Goal: Task Accomplishment & Management: Manage account settings

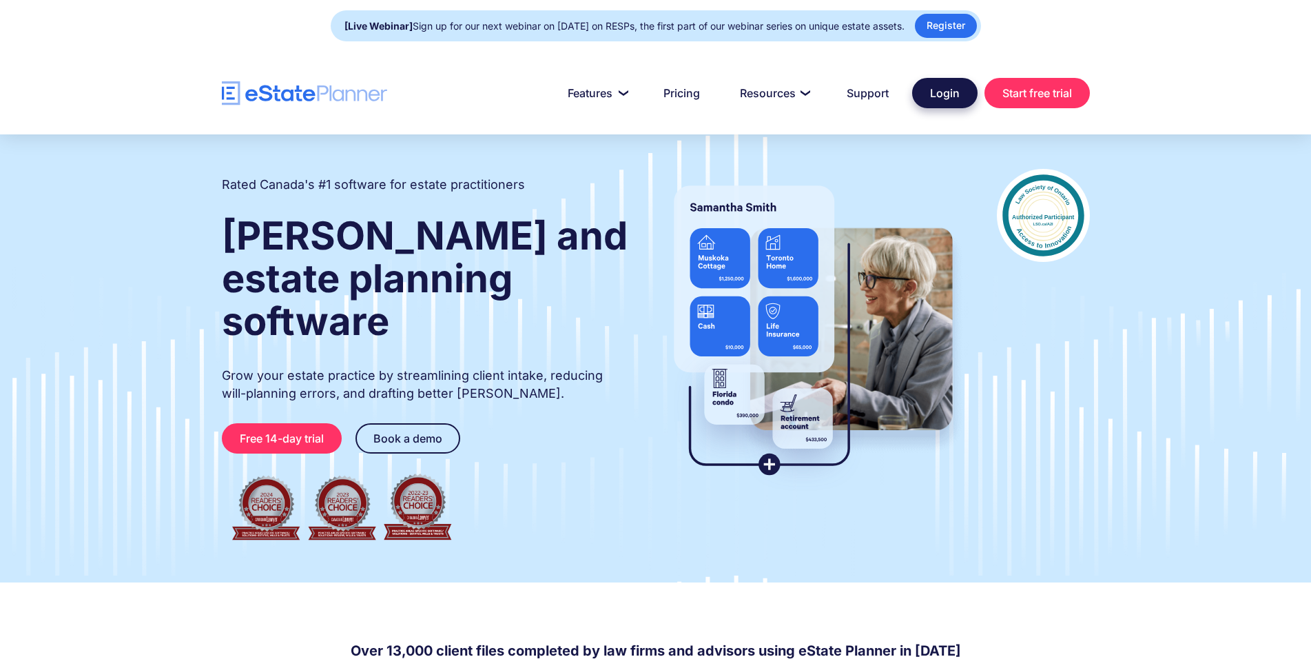
click at [927, 95] on link "Login" at bounding box center [944, 93] width 65 height 30
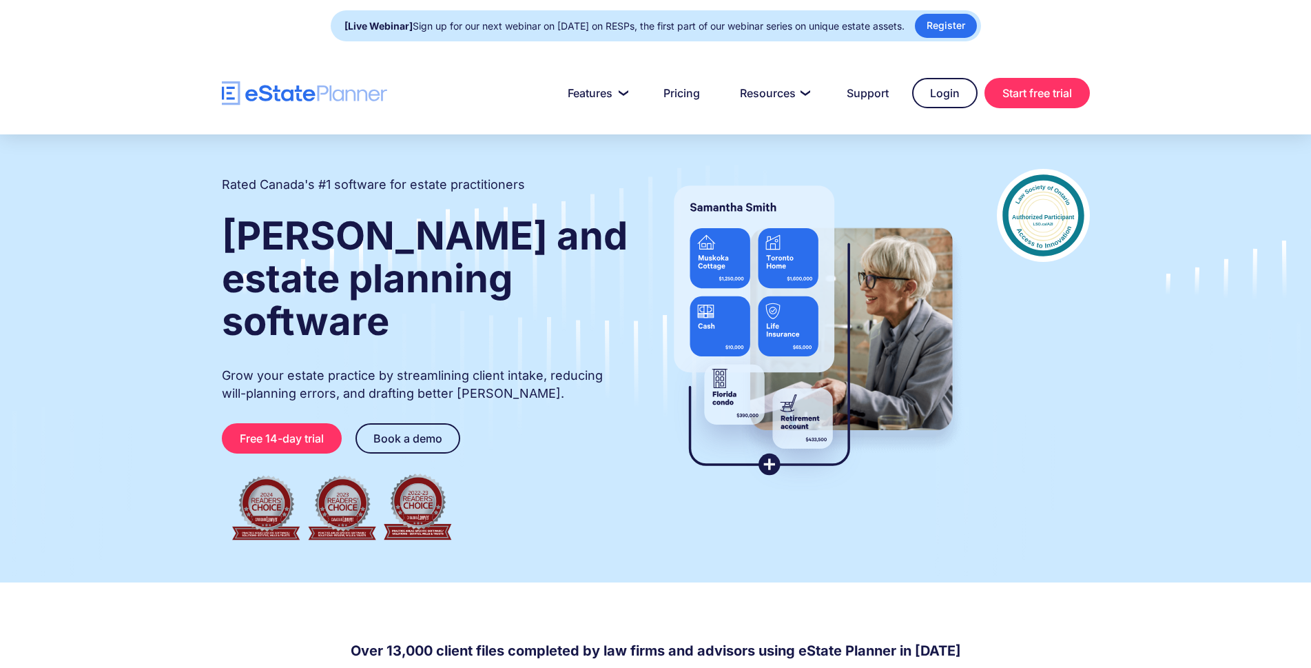
drag, startPoint x: 0, startPoint y: 0, endPoint x: 750, endPoint y: 57, distance: 752.4
click at [452, 105] on nav "Features Capture Client Data Create Estate Plans Generate Legal Documents Prici…" at bounding box center [738, 93] width 703 height 30
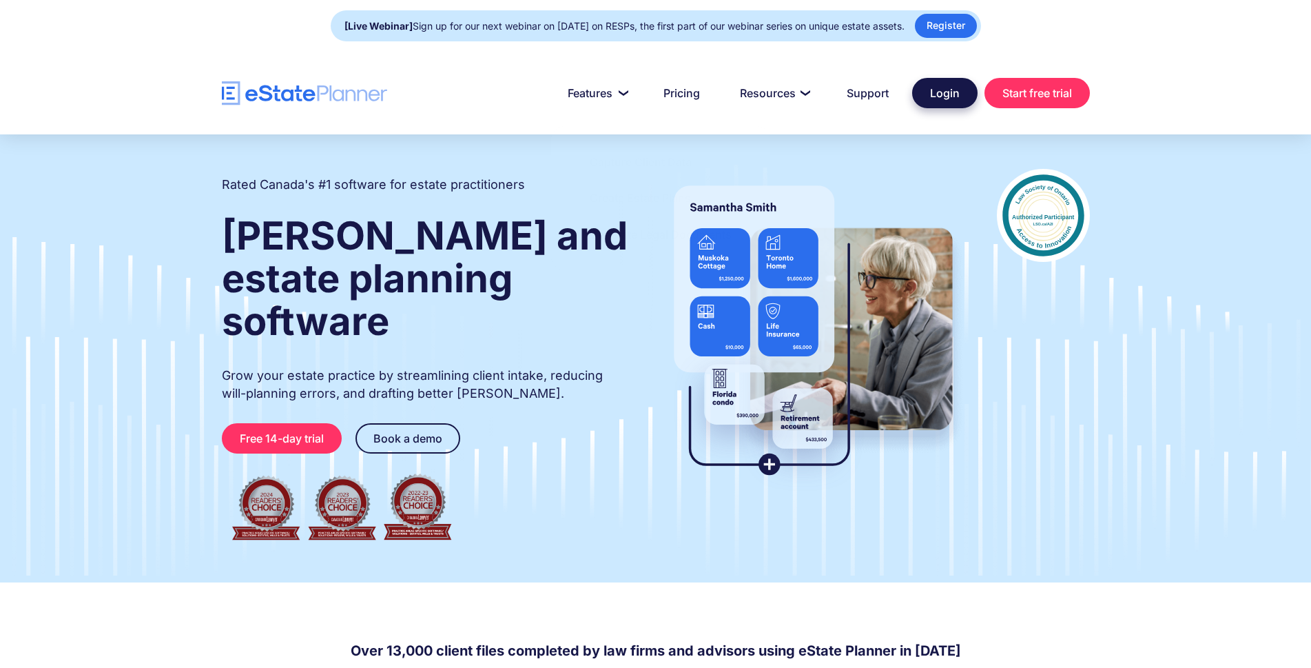
click at [940, 90] on link "Login" at bounding box center [944, 93] width 65 height 30
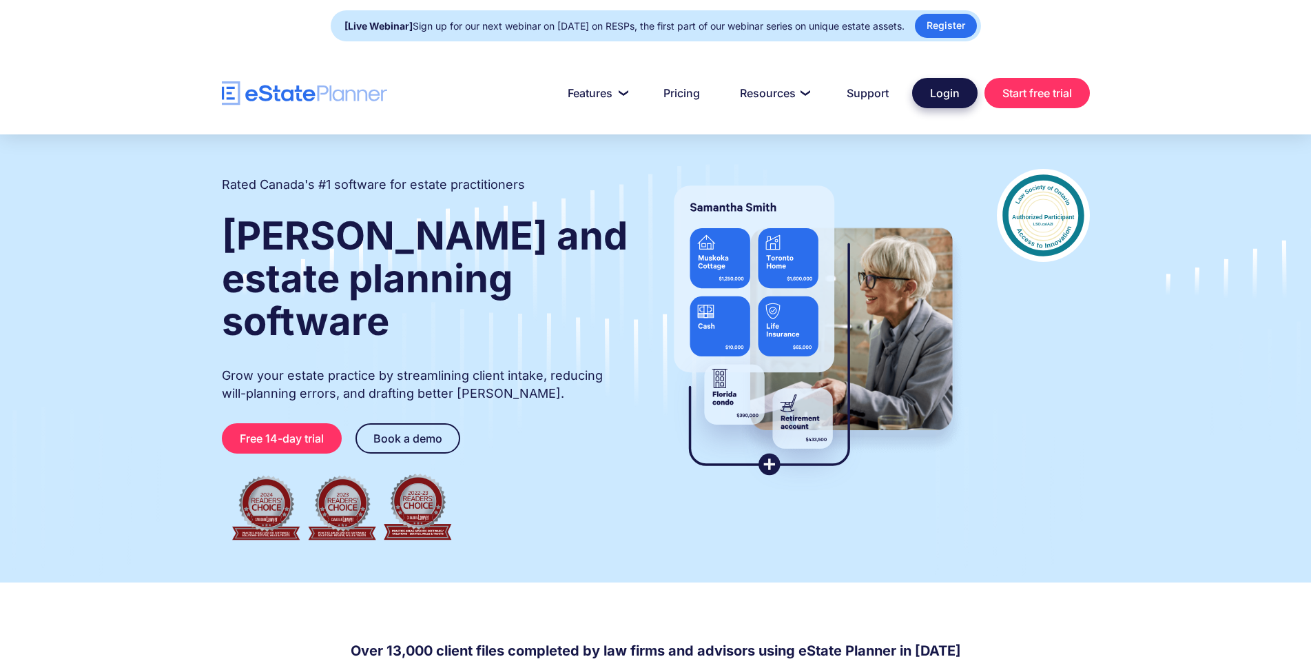
click at [931, 99] on link "Login" at bounding box center [944, 93] width 65 height 30
